Goal: Navigation & Orientation: Find specific page/section

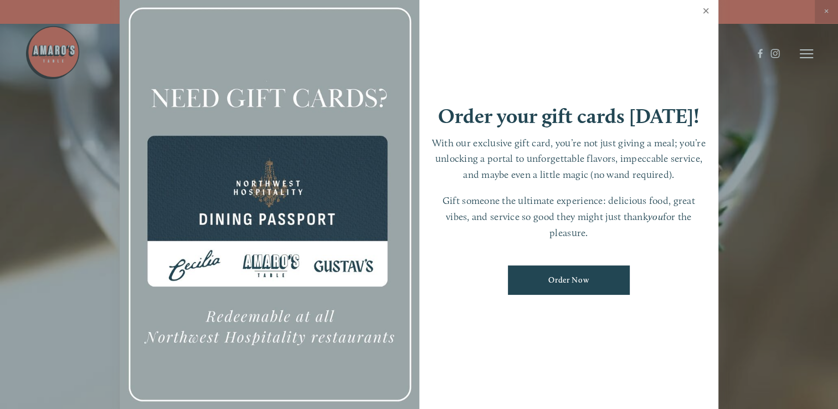
click at [706, 8] on link "Close" at bounding box center [706, 12] width 22 height 31
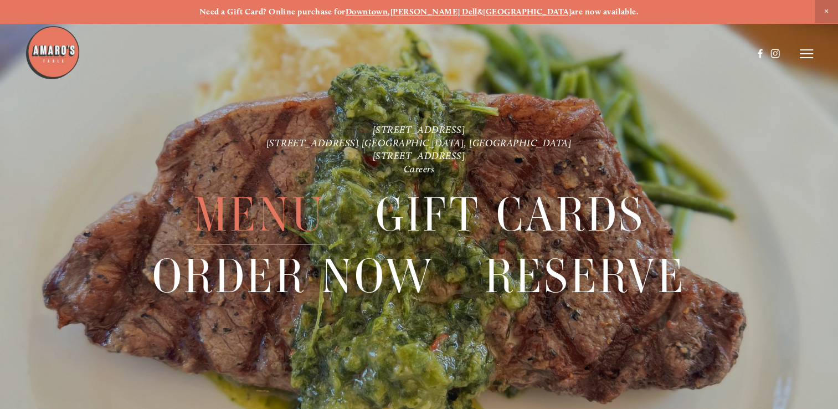
click at [248, 220] on span "Menu" at bounding box center [259, 214] width 132 height 60
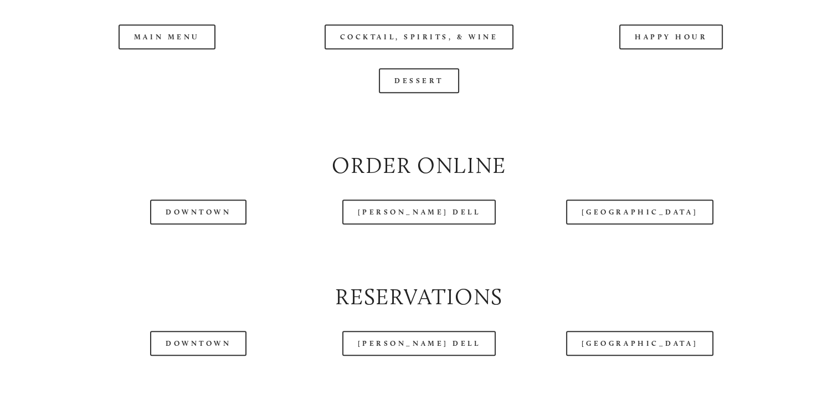
scroll to position [1200, 0]
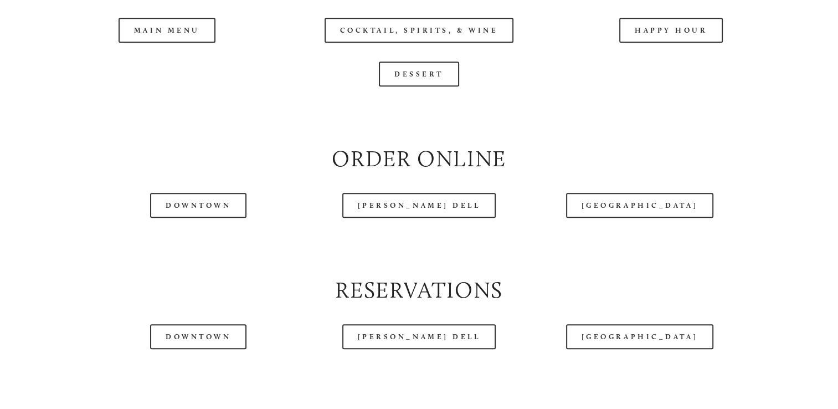
click at [154, 66] on header "Menu Order Now Visit Gallery 0" at bounding box center [418, 25] width 787 height 107
click at [156, 61] on header "Menu Order Now Visit Gallery 0" at bounding box center [418, 25] width 787 height 107
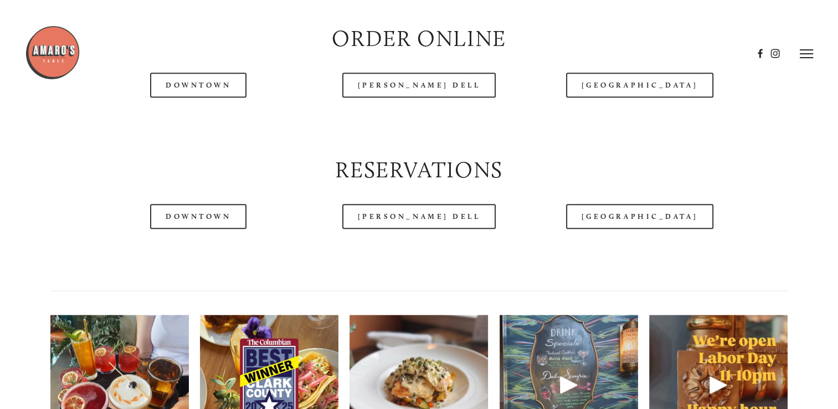
scroll to position [1283, 0]
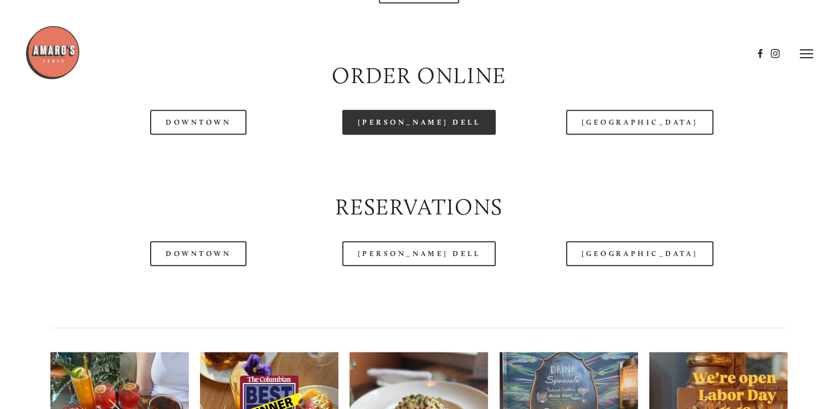
click at [444, 135] on link "[PERSON_NAME] Dell" at bounding box center [419, 122] width 154 height 25
